Goal: Information Seeking & Learning: Find specific fact

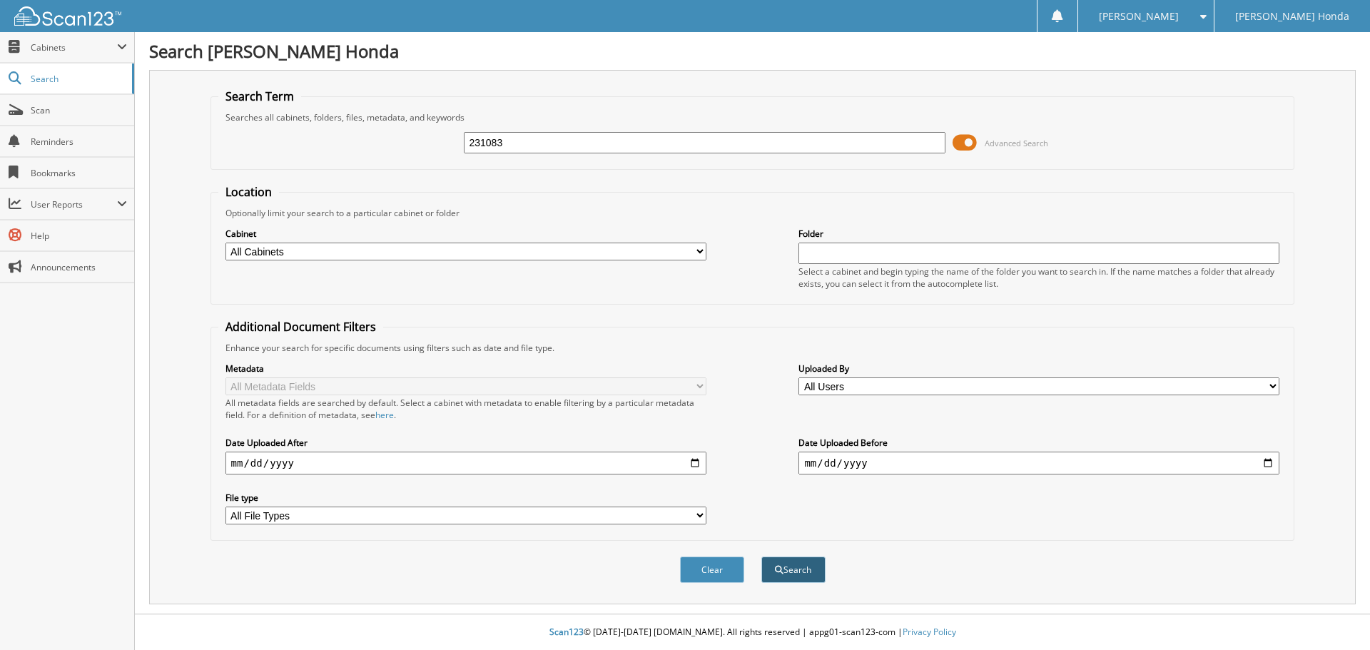
type input "231083"
click at [813, 576] on button "Search" at bounding box center [793, 569] width 64 height 26
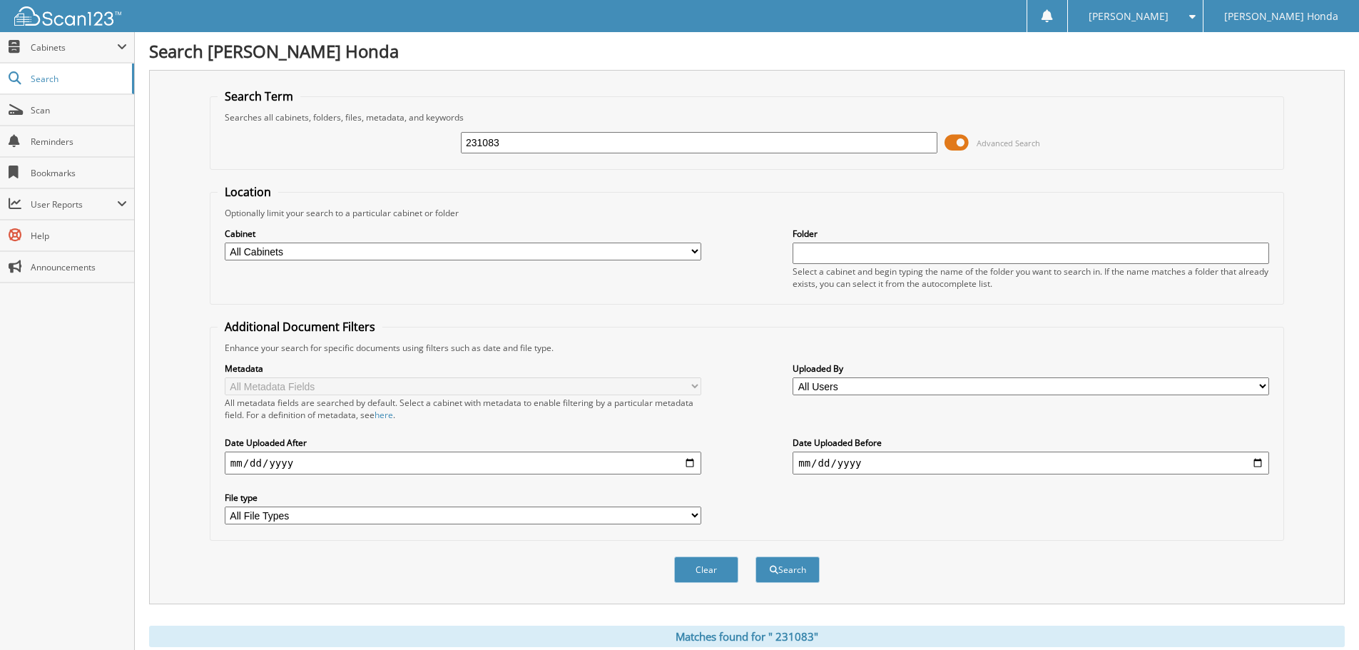
scroll to position [390, 0]
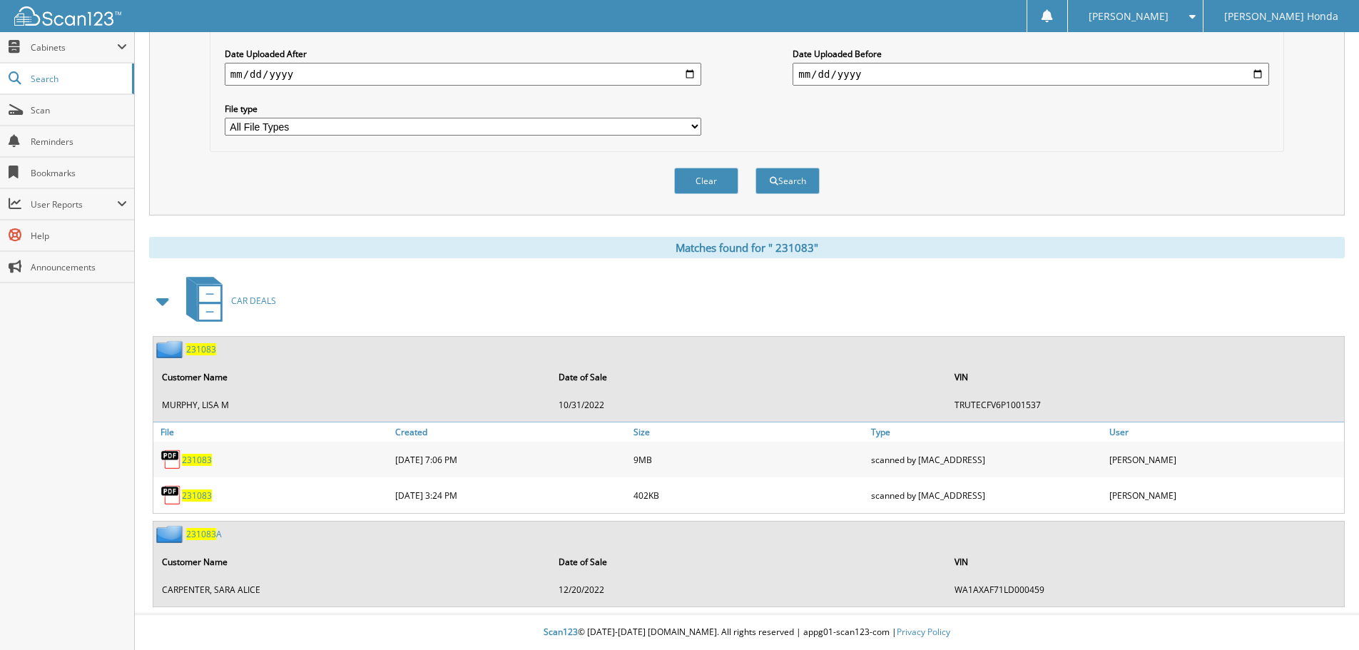
click at [472, 303] on div "C A R D E A L S" at bounding box center [747, 301] width 1196 height 56
click at [200, 462] on span "2 3 1 0 8 3" at bounding box center [197, 460] width 30 height 12
click at [342, 293] on div "C A R D E A L S" at bounding box center [747, 301] width 1196 height 56
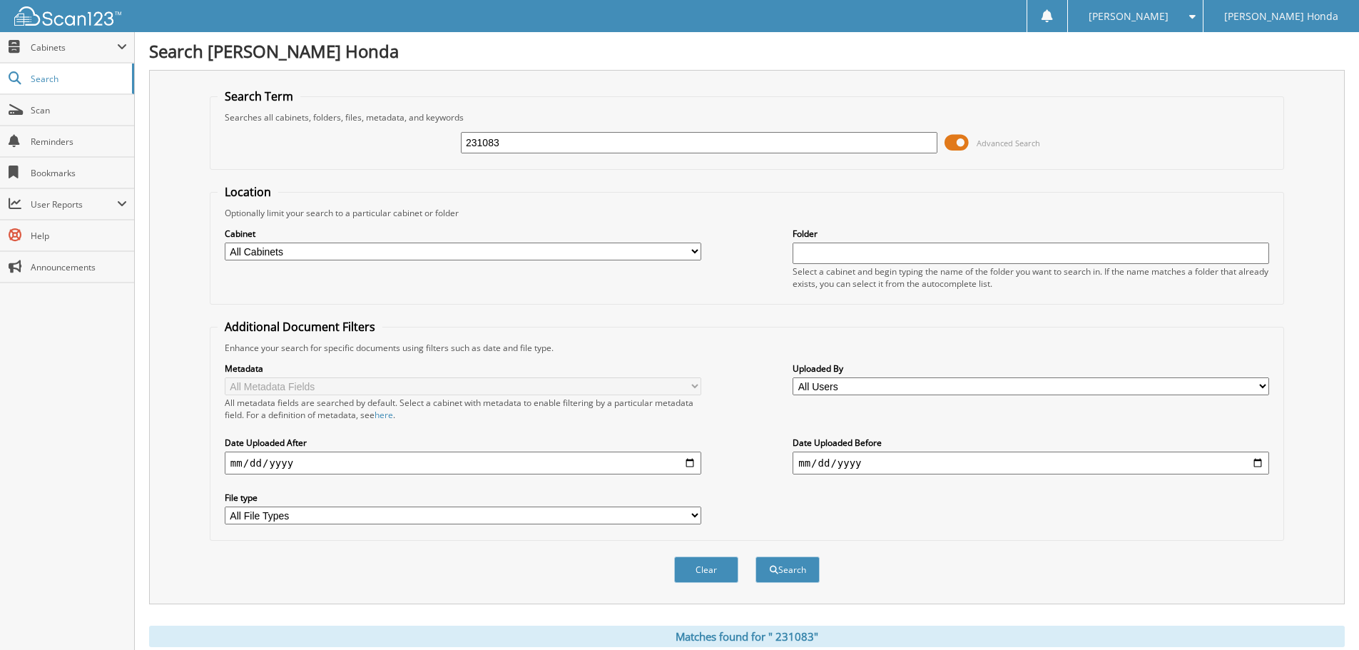
scroll to position [357, 0]
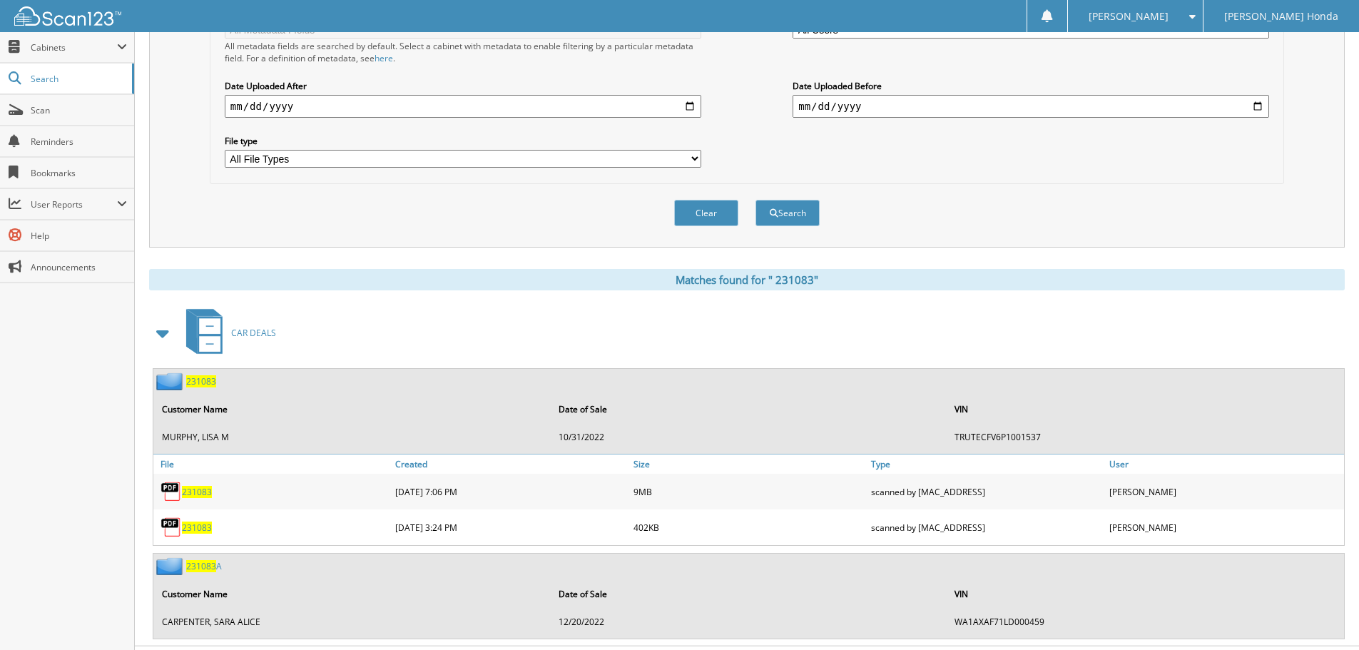
drag, startPoint x: 420, startPoint y: 268, endPoint x: 417, endPoint y: 253, distance: 15.4
click at [420, 266] on div "Search Term Searches all cabinets, folders, files, metadata, and keywords 23108…" at bounding box center [747, 176] width 1196 height 926
click at [504, 233] on div "Clear Search" at bounding box center [747, 213] width 1074 height 58
click at [360, 264] on div "Search Term Searches all cabinets, folders, files, metadata, and keywords 23108…" at bounding box center [747, 176] width 1196 height 926
